Goal: Task Accomplishment & Management: Manage account settings

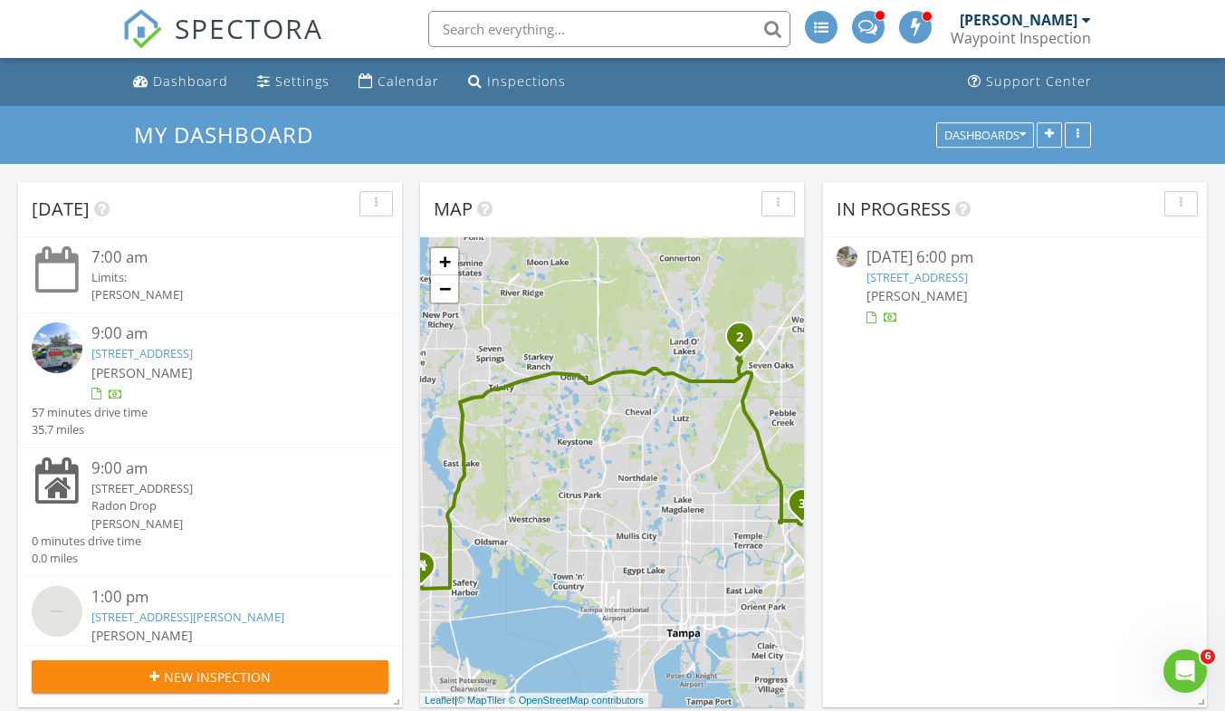
click at [193, 356] on link "25252 Conestoga Dr, Land O' Lakes, FL 34639" at bounding box center [141, 353] width 101 height 16
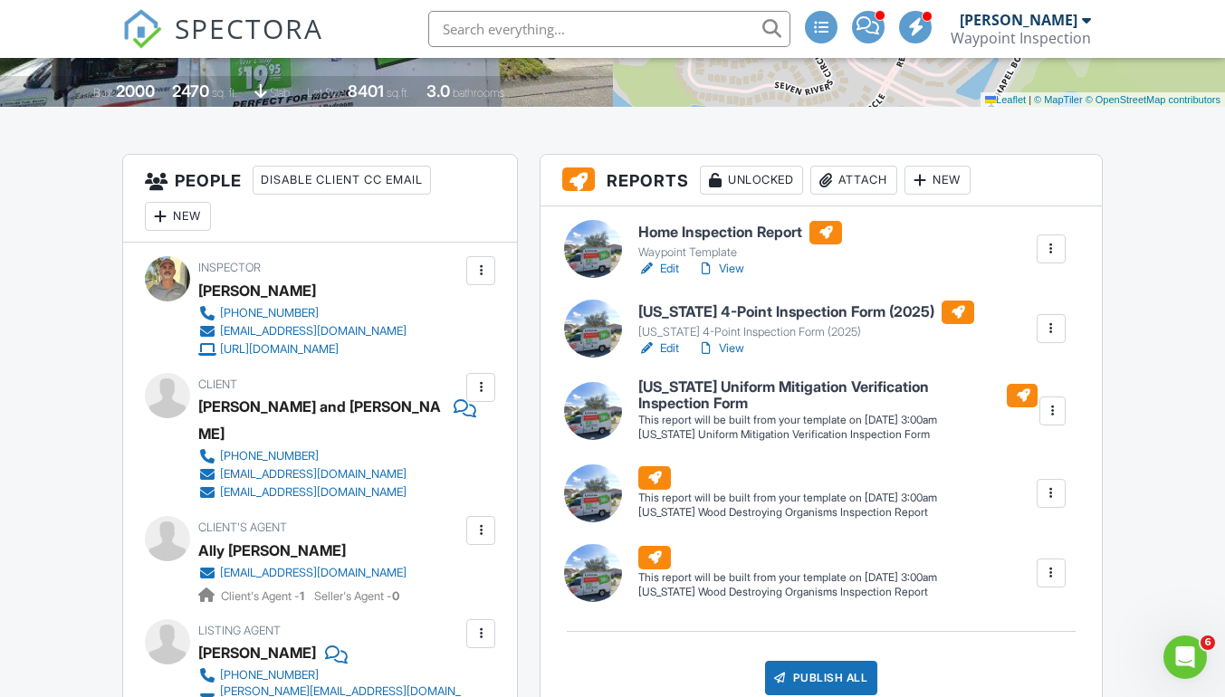
scroll to position [724, 0]
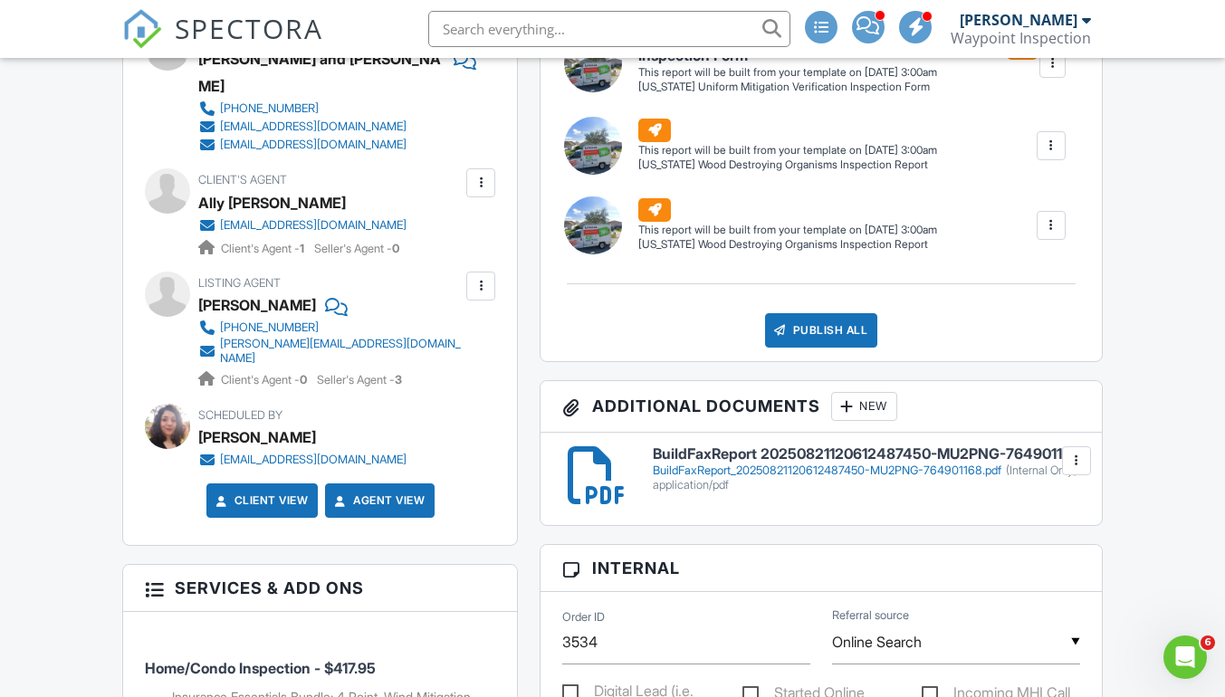
click at [929, 478] on div "BuildFaxReport_20250821120612487450-MU2PNG-764901168.pdf (Internal Only)" at bounding box center [866, 471] width 427 height 14
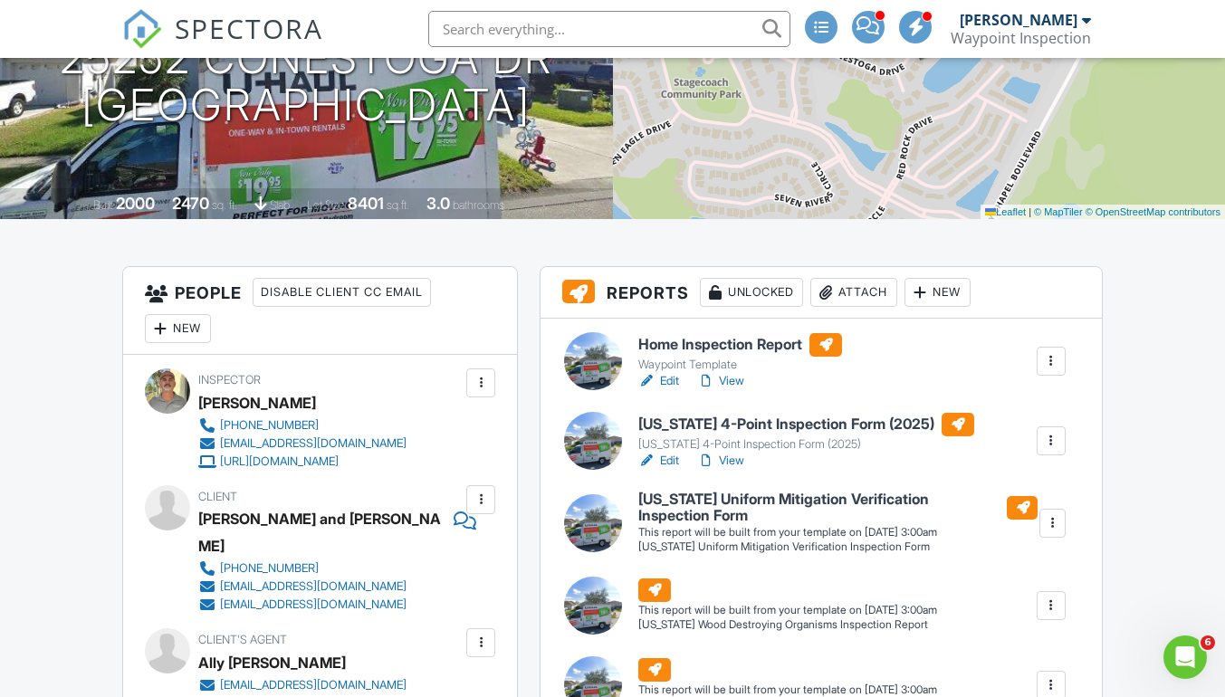
scroll to position [453, 0]
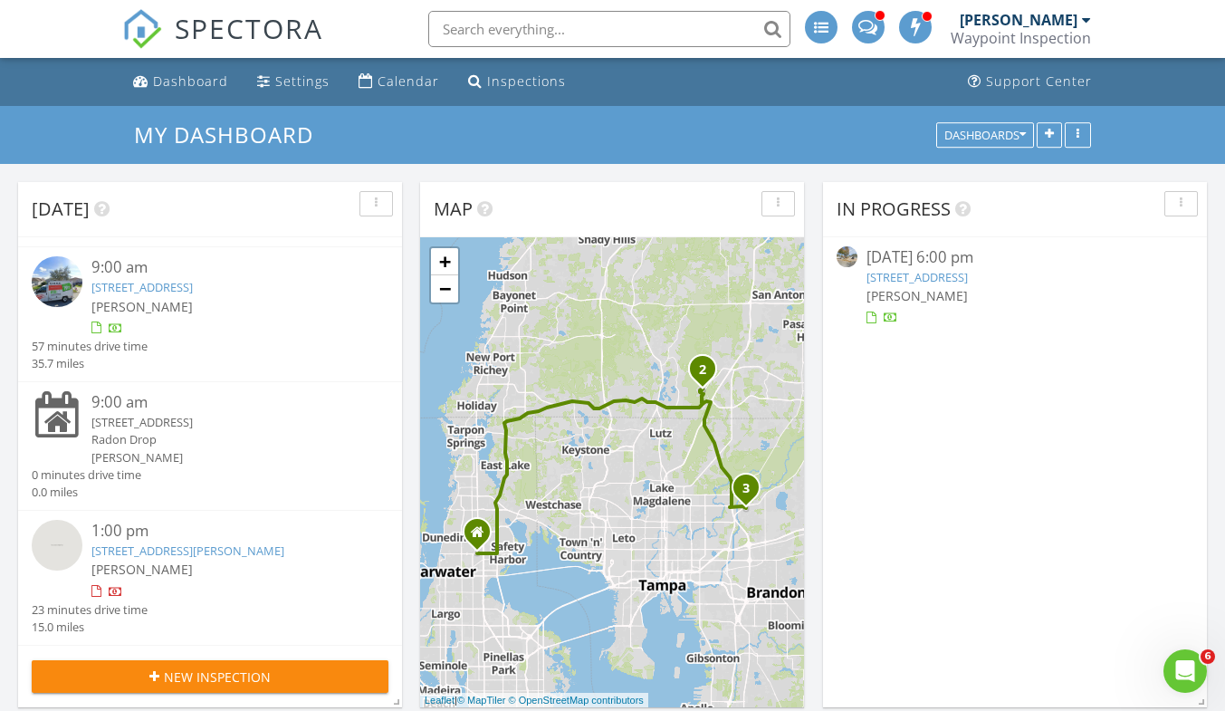
scroll to position [83, 0]
click at [254, 542] on link "11204 Sycamore Glen Loop, Thonotosassa, FL 33592" at bounding box center [187, 550] width 193 height 16
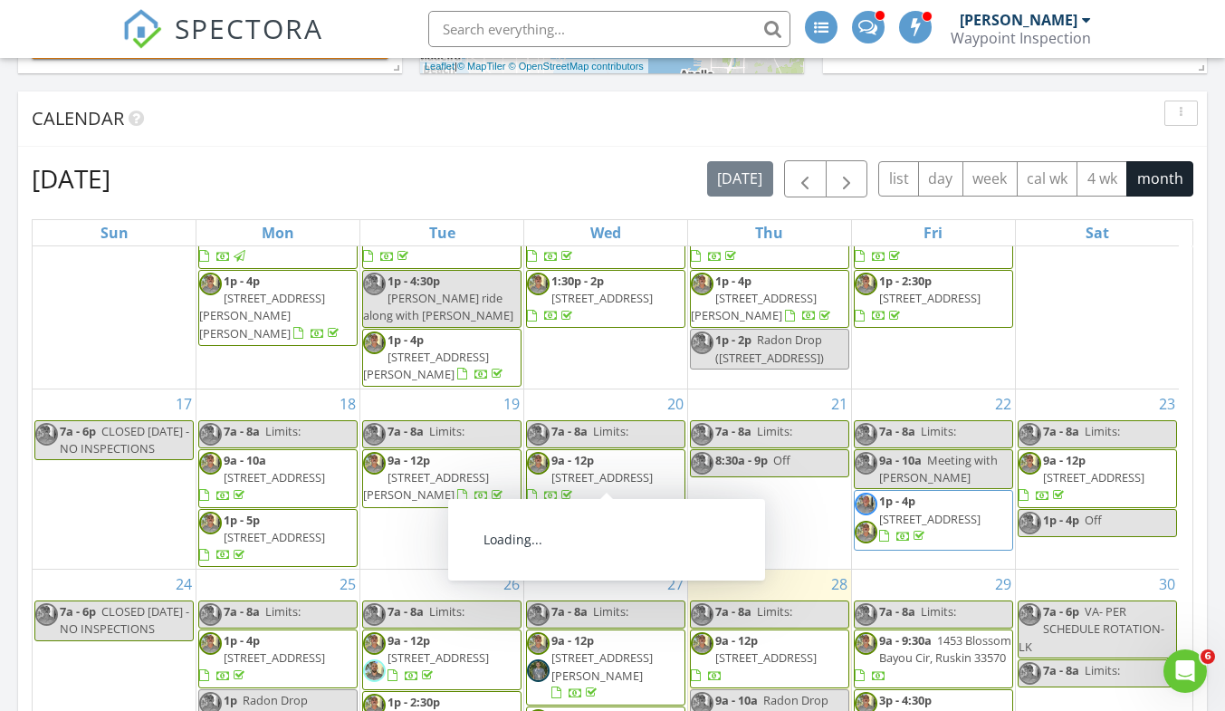
scroll to position [1087, 0]
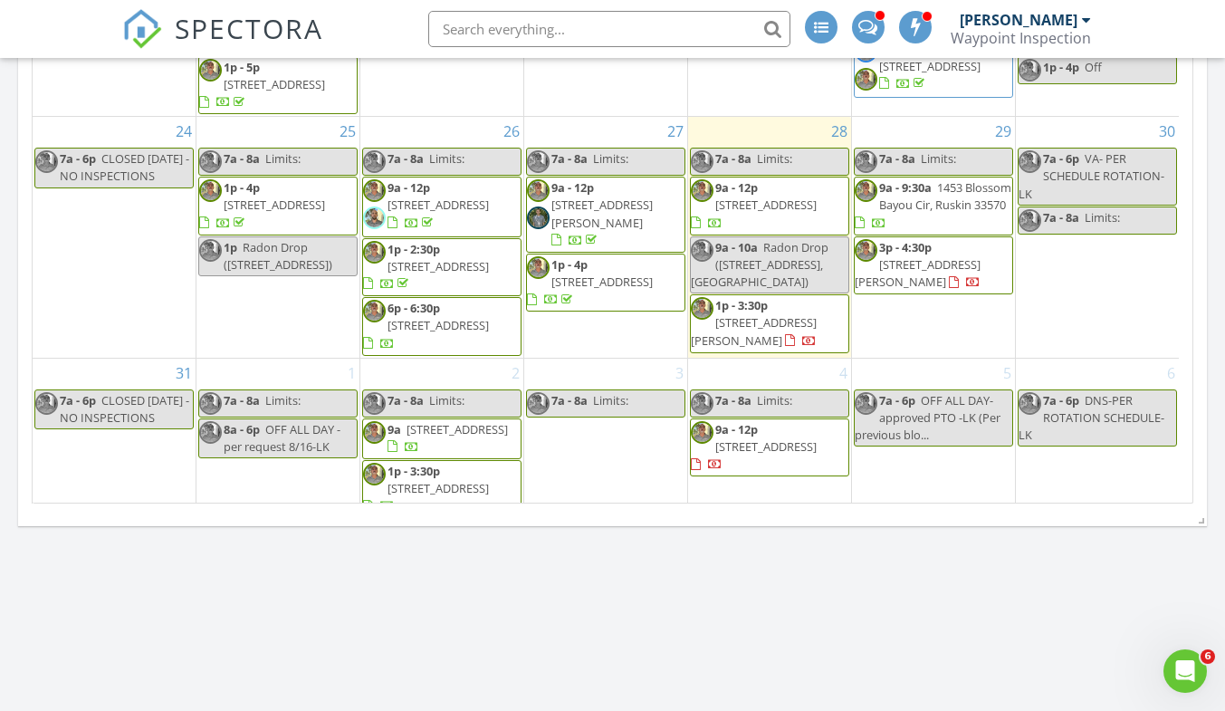
click at [945, 259] on span "3p - 4:30p [STREET_ADDRESS][PERSON_NAME]" at bounding box center [934, 265] width 158 height 53
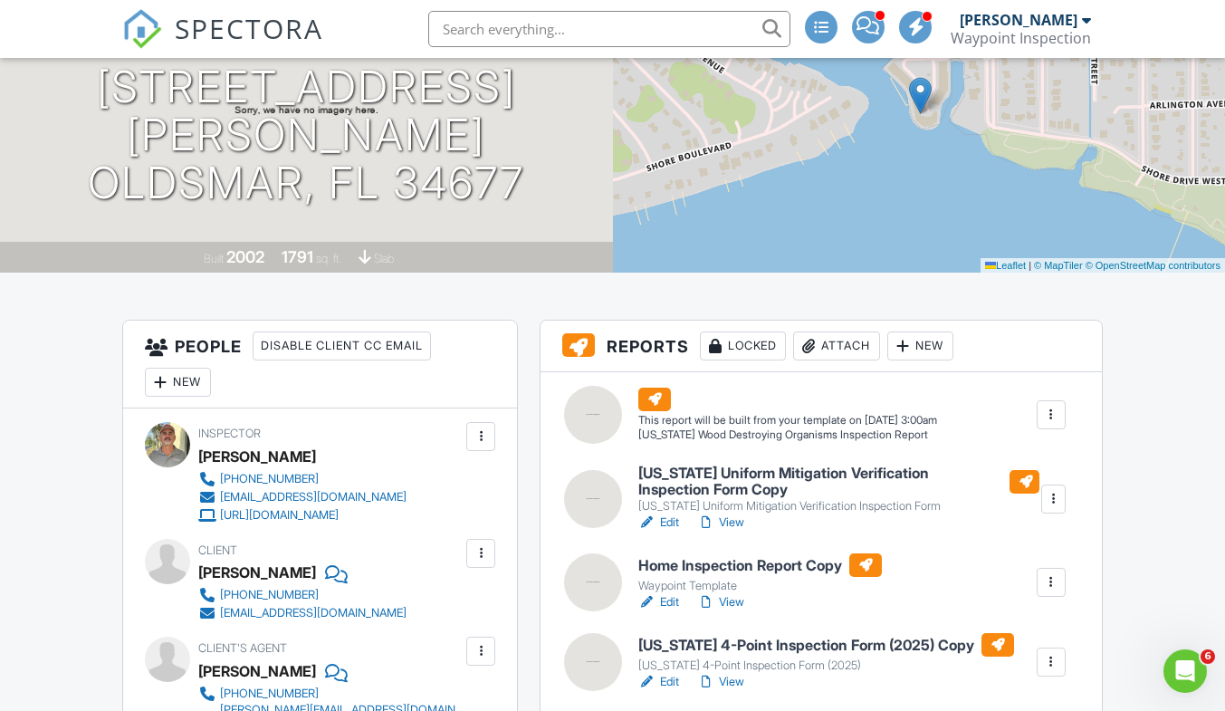
scroll to position [181, 0]
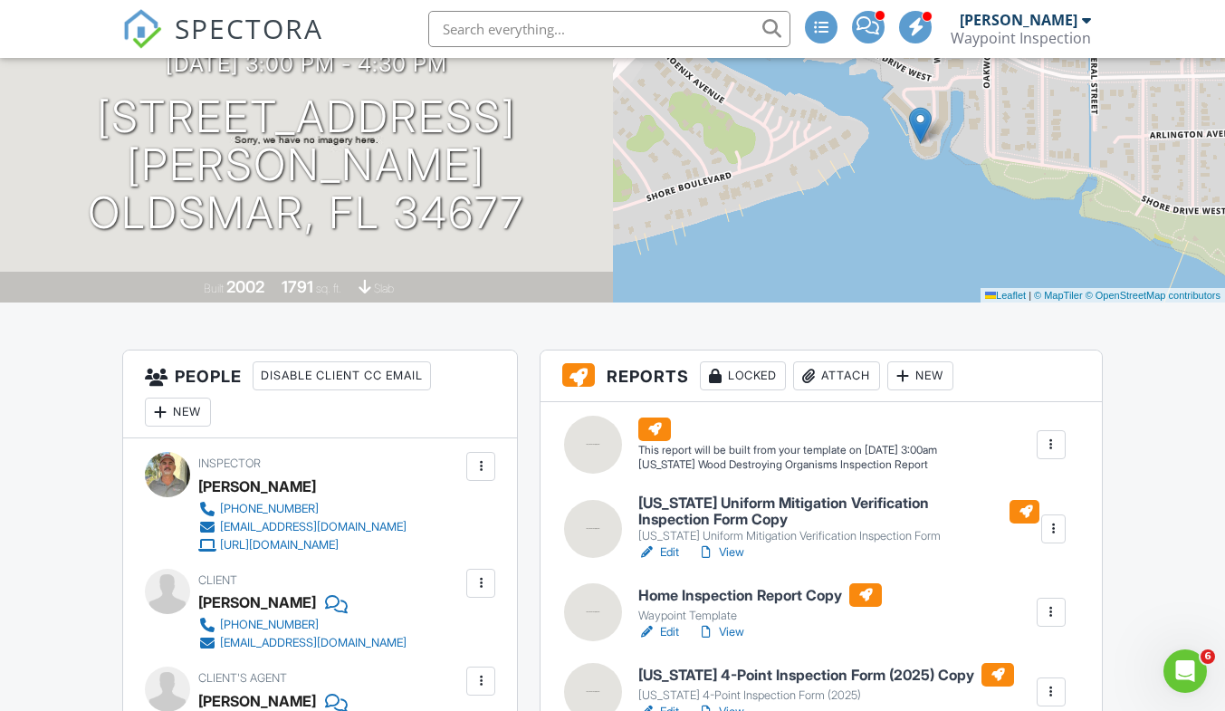
drag, startPoint x: 1140, startPoint y: 379, endPoint x: 748, endPoint y: 335, distance: 394.5
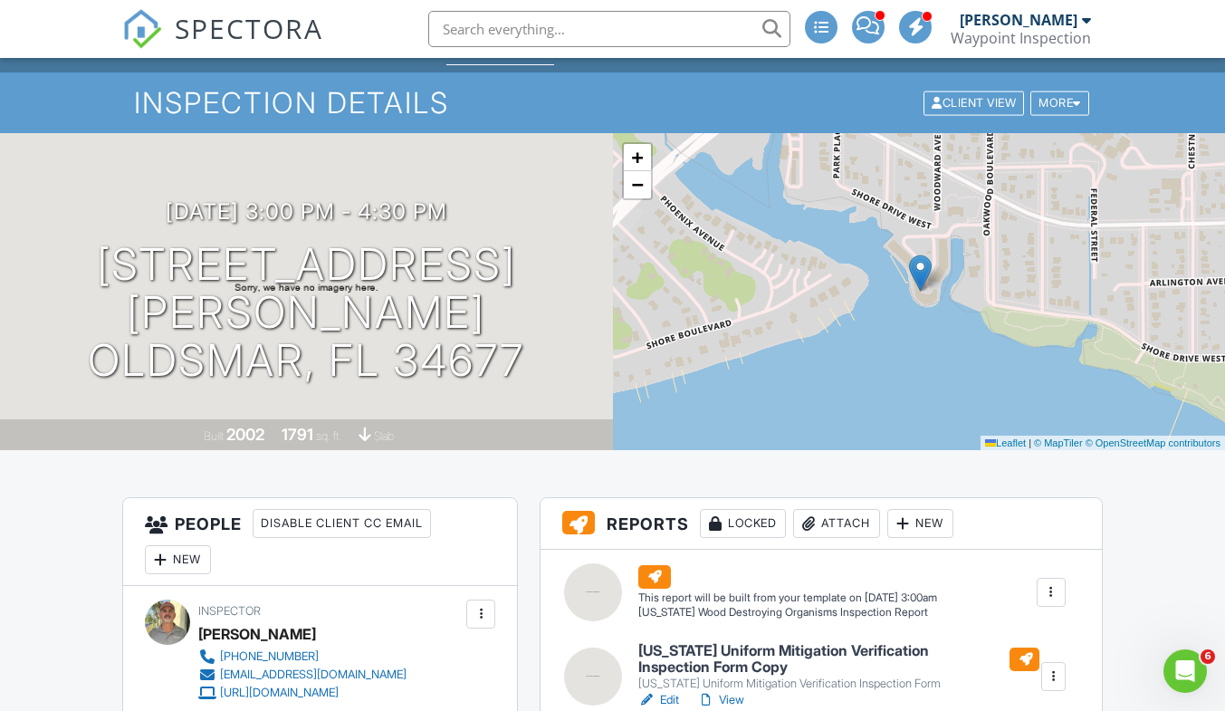
scroll to position [0, 0]
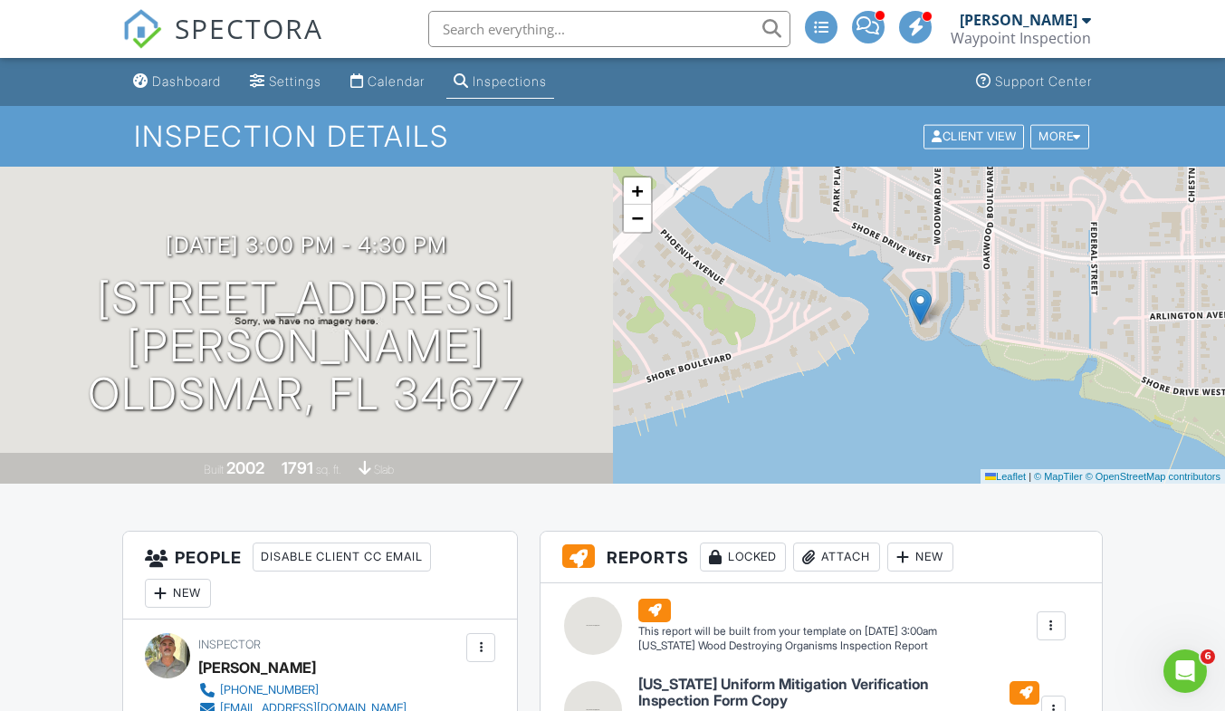
click at [640, 223] on span "−" at bounding box center [637, 217] width 12 height 23
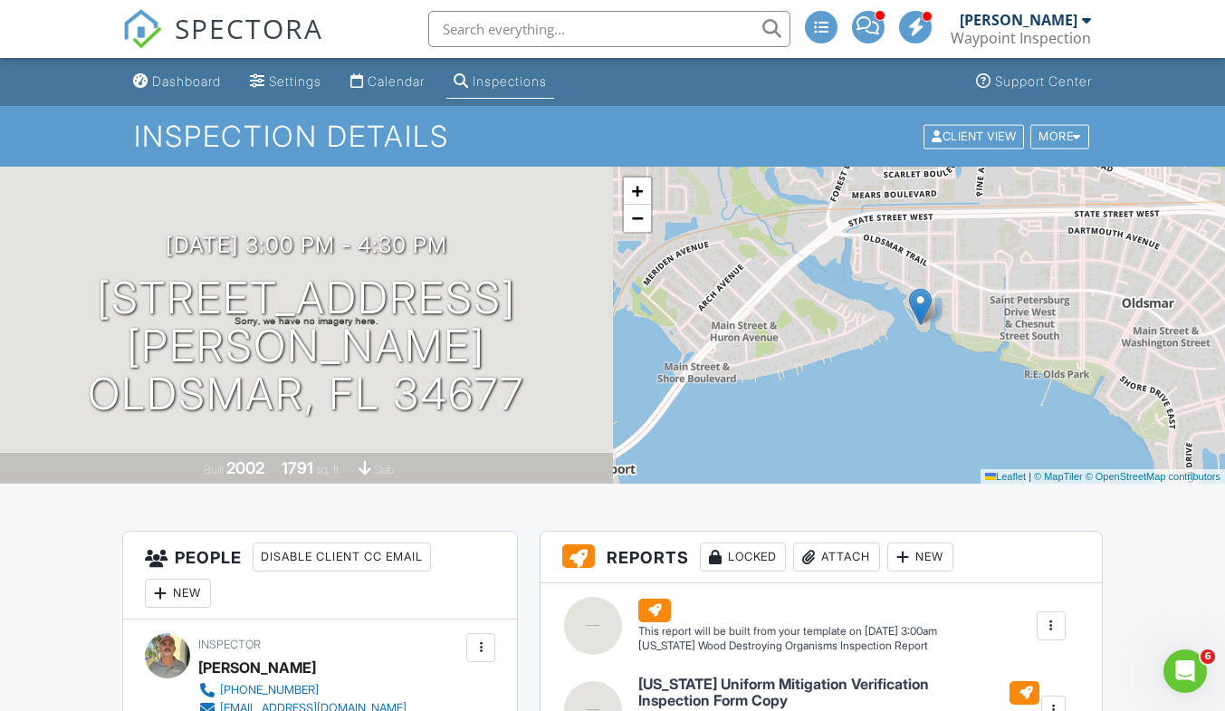
click at [640, 224] on span "−" at bounding box center [637, 217] width 12 height 23
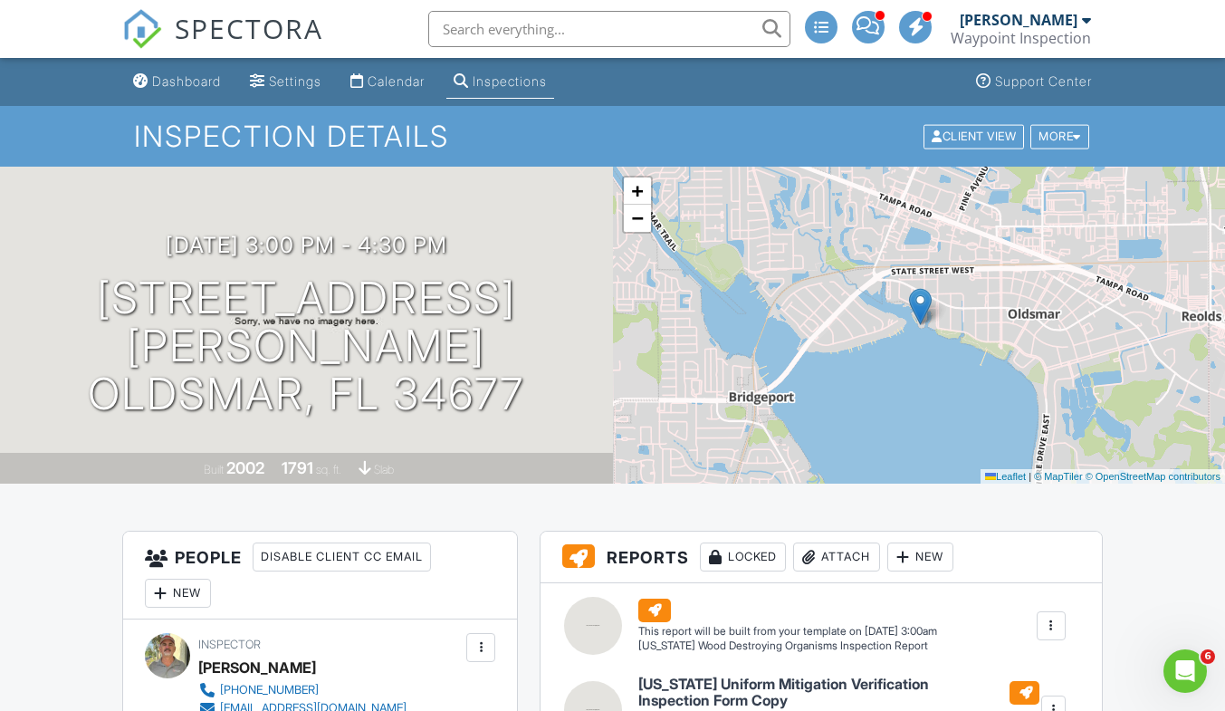
click at [640, 224] on span "−" at bounding box center [637, 217] width 12 height 23
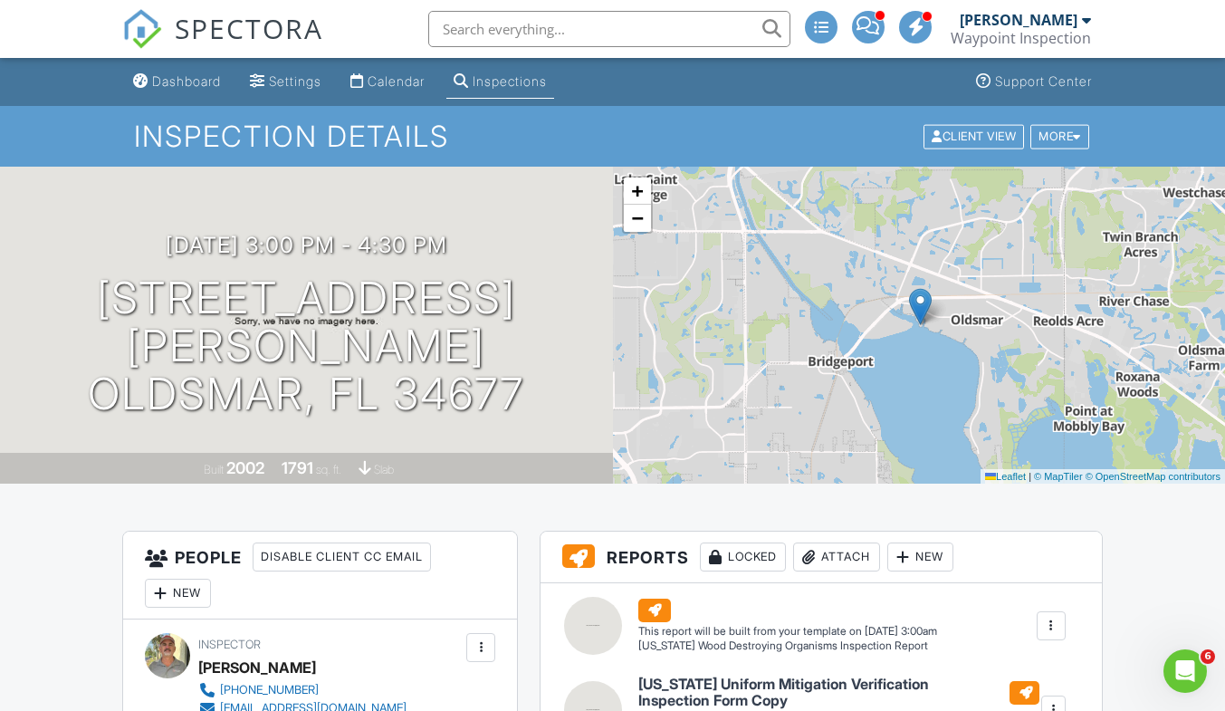
click at [640, 224] on span "−" at bounding box center [637, 217] width 12 height 23
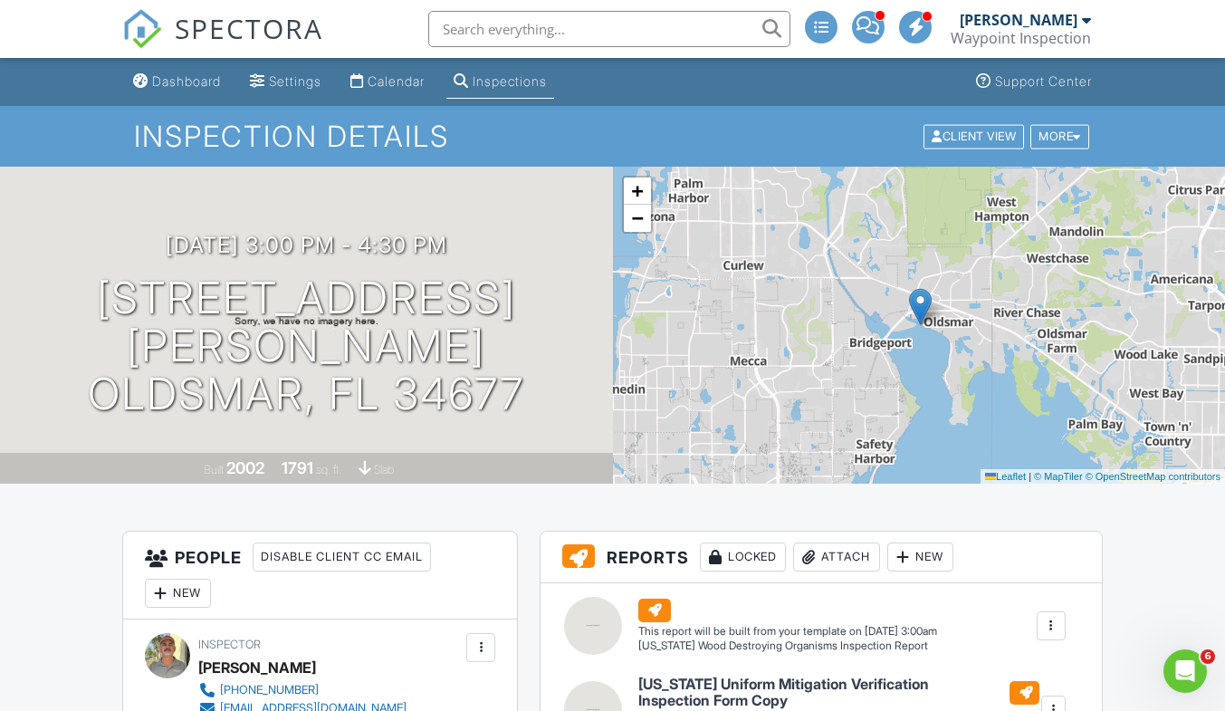
drag, startPoint x: 640, startPoint y: 224, endPoint x: 697, endPoint y: 130, distance: 110.1
click at [697, 130] on h1 "Inspection Details" at bounding box center [612, 136] width 957 height 32
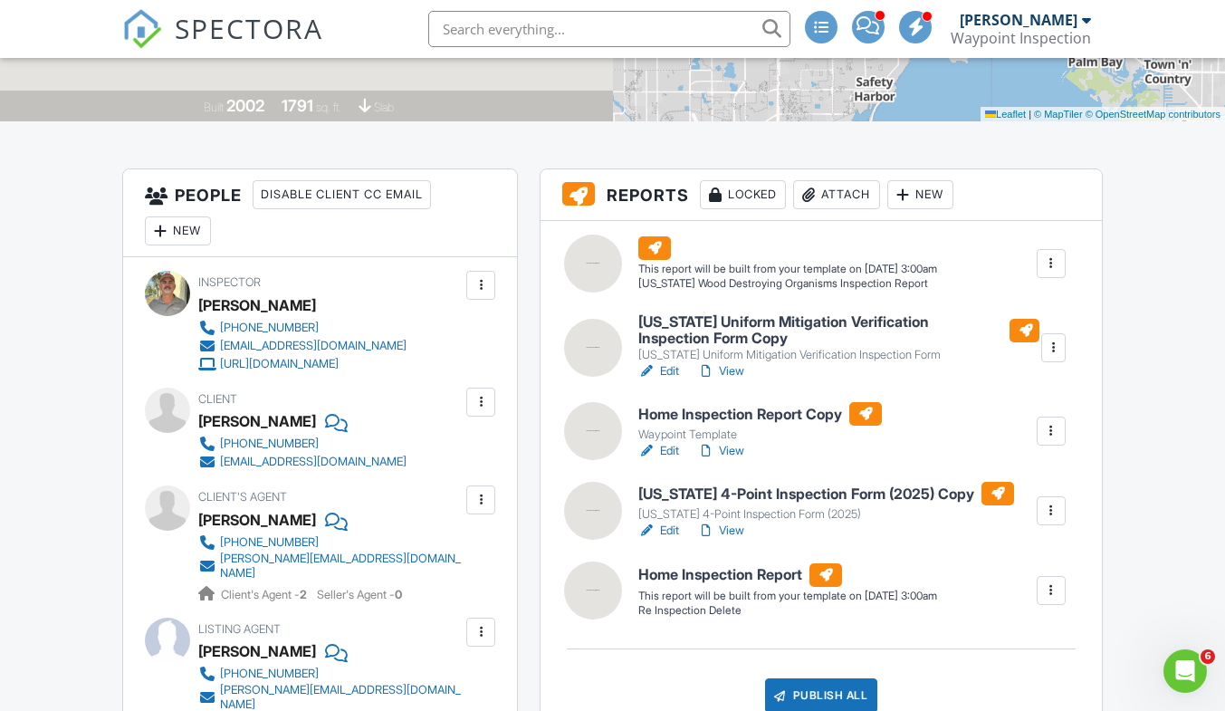
click at [730, 532] on link "View" at bounding box center [720, 531] width 47 height 18
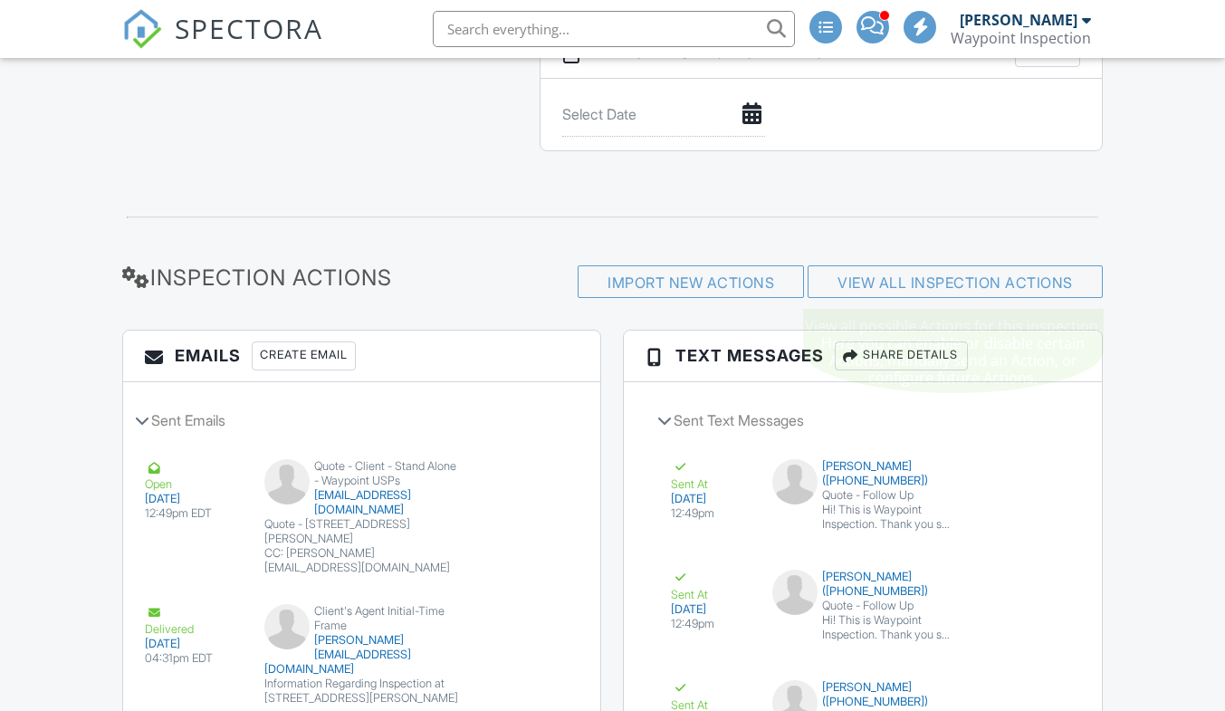
scroll to position [4525, 0]
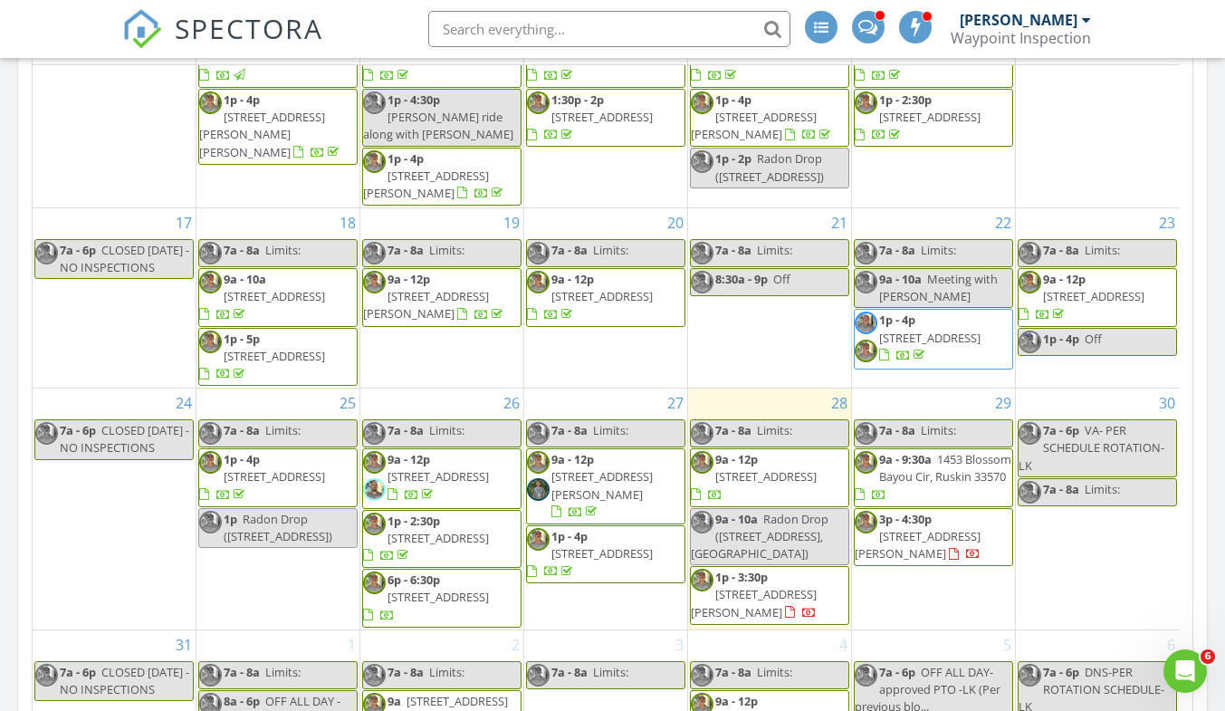
scroll to position [906, 0]
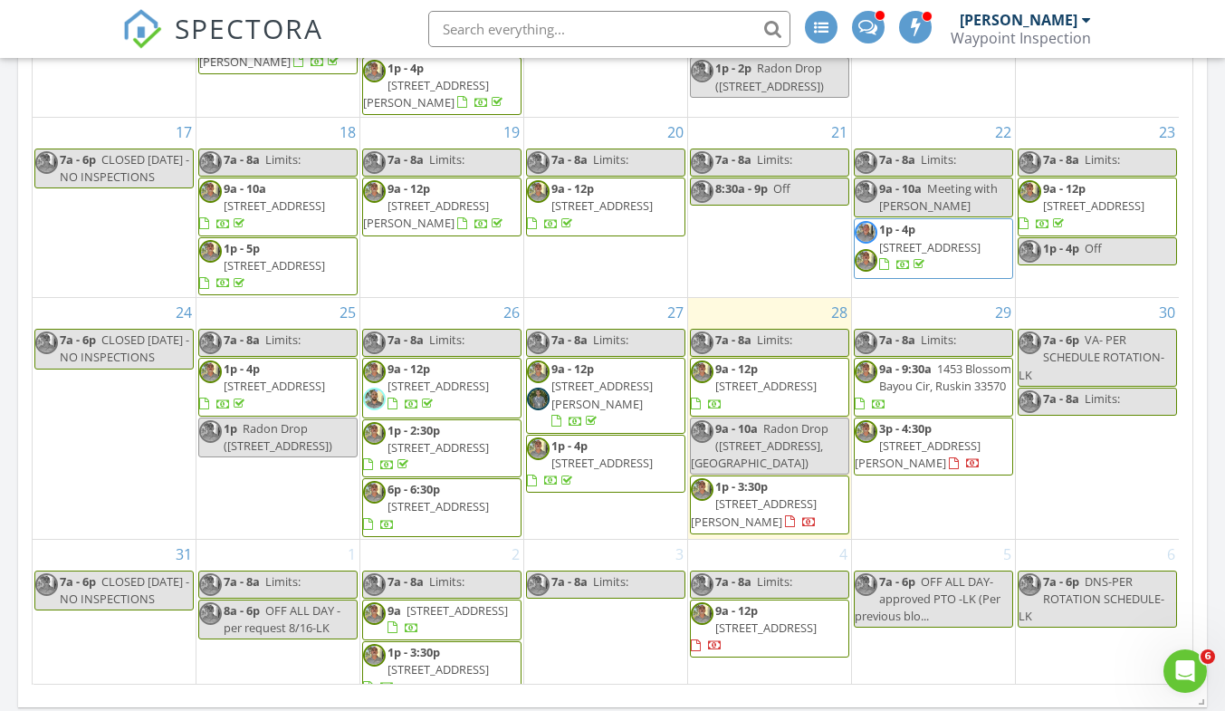
click at [748, 360] on span "9a - 12p" at bounding box center [736, 368] width 43 height 16
